Goal: Task Accomplishment & Management: Manage account settings

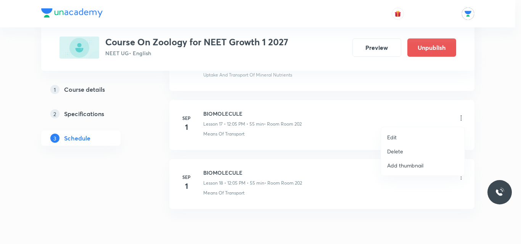
click at [403, 149] on li "Delete" at bounding box center [423, 152] width 84 height 14
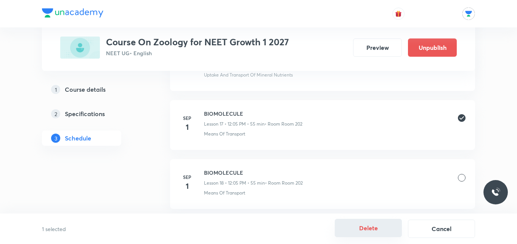
click at [368, 233] on button "Delete" at bounding box center [368, 228] width 67 height 18
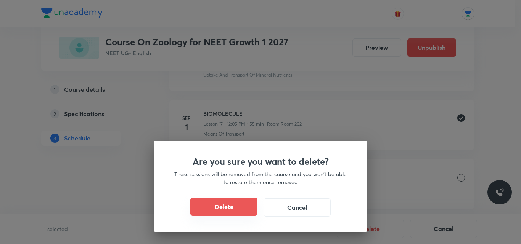
click at [233, 206] on button "Delete" at bounding box center [223, 207] width 67 height 18
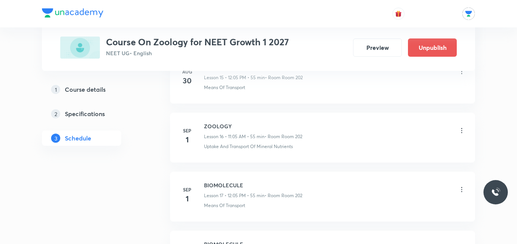
scroll to position [1322, 0]
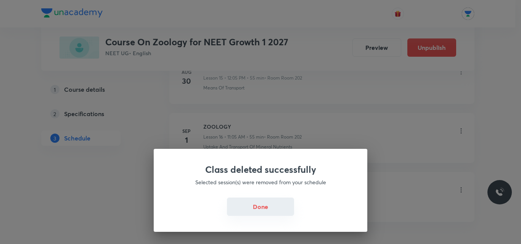
click at [279, 200] on button "Done" at bounding box center [260, 207] width 67 height 18
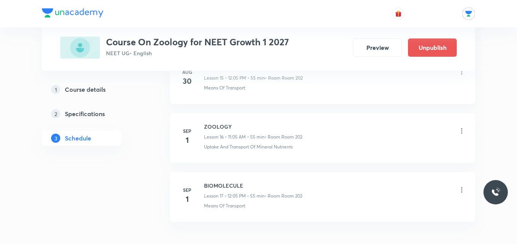
click at [462, 129] on icon at bounding box center [461, 131] width 1 height 5
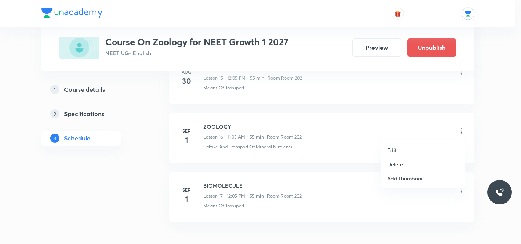
click at [394, 163] on p "Delete" at bounding box center [395, 165] width 16 height 8
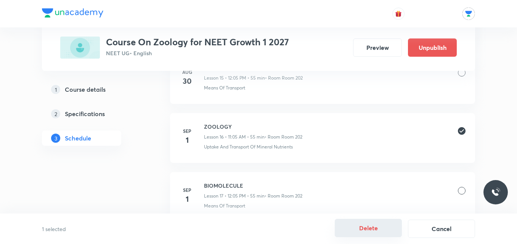
click at [378, 230] on button "Delete" at bounding box center [368, 228] width 67 height 18
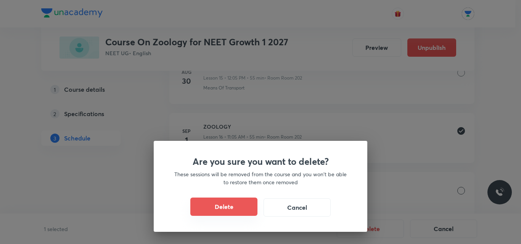
click at [223, 211] on button "Delete" at bounding box center [223, 207] width 67 height 18
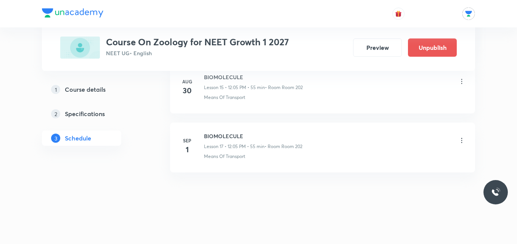
scroll to position [1313, 0]
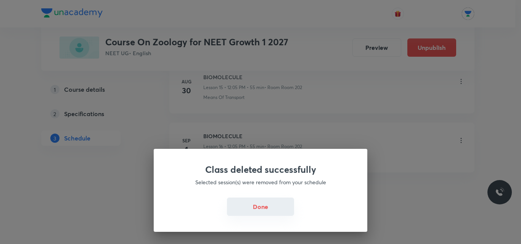
click at [238, 204] on button "Done" at bounding box center [260, 207] width 67 height 18
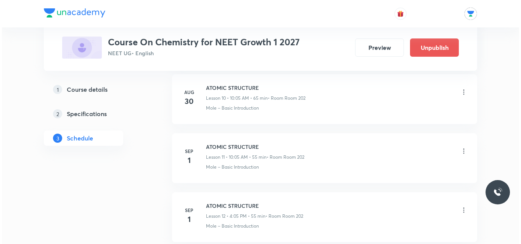
scroll to position [1027, 0]
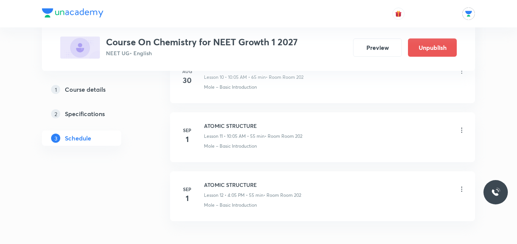
click at [462, 191] on icon at bounding box center [461, 189] width 1 height 5
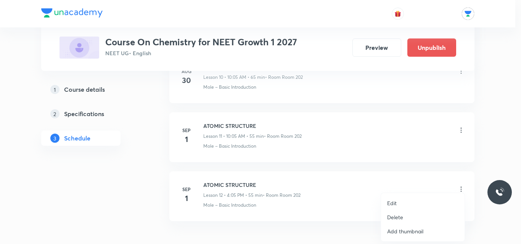
click at [394, 201] on p "Edit" at bounding box center [392, 203] width 10 height 8
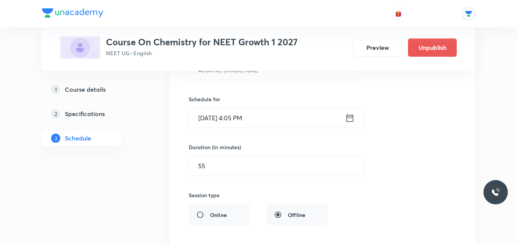
scroll to position [807, 0]
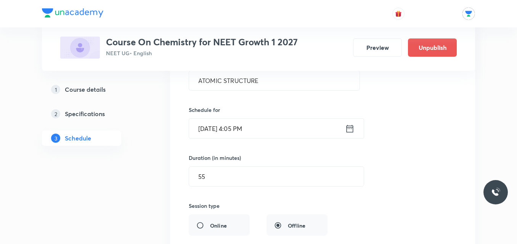
click at [350, 127] on icon at bounding box center [350, 129] width 10 height 11
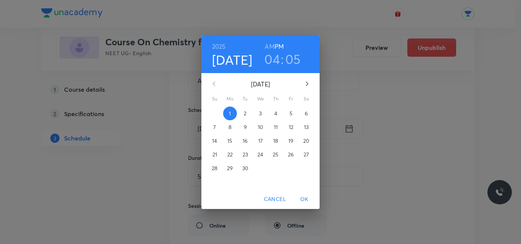
click at [275, 63] on h3 "04" at bounding box center [272, 59] width 16 height 16
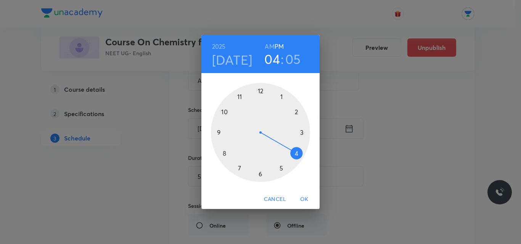
click at [240, 98] on div at bounding box center [260, 132] width 99 height 99
click at [270, 47] on h6 "AM" at bounding box center [270, 46] width 10 height 11
click at [305, 199] on span "OK" at bounding box center [304, 200] width 18 height 10
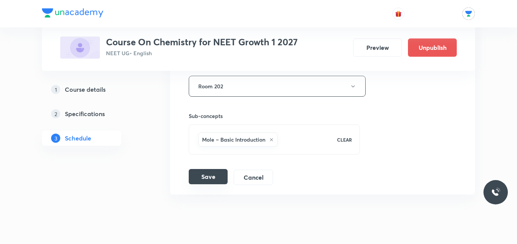
scroll to position [997, 0]
click at [202, 172] on button "Save" at bounding box center [208, 176] width 39 height 15
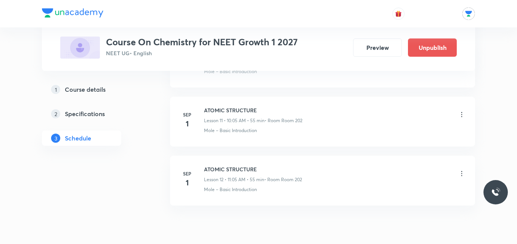
scroll to position [692, 0]
